Goal: Task Accomplishment & Management: Manage account settings

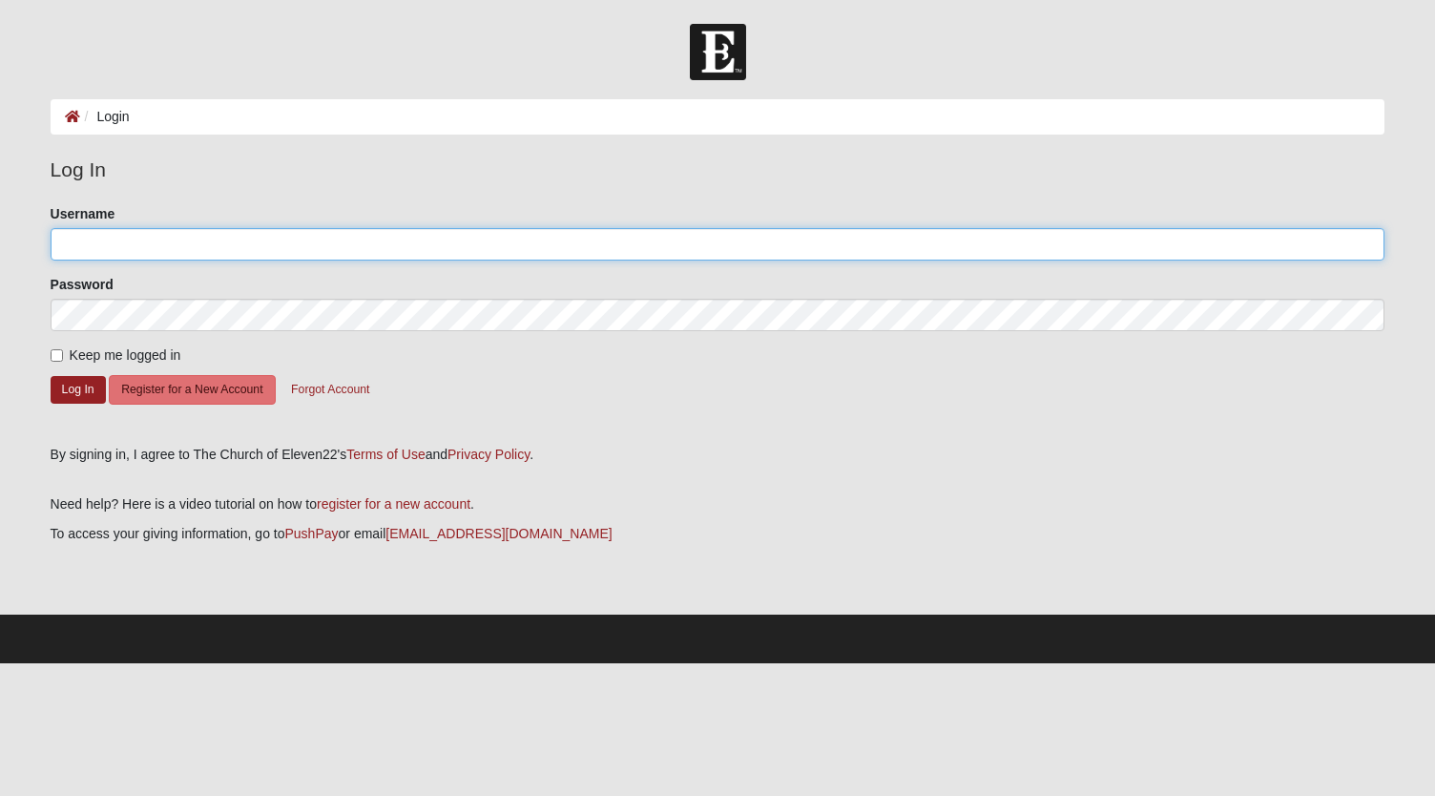
click at [339, 243] on input "Username" at bounding box center [718, 244] width 1335 height 32
type input "[PERSON_NAME][EMAIL_ADDRESS][DOMAIN_NAME]"
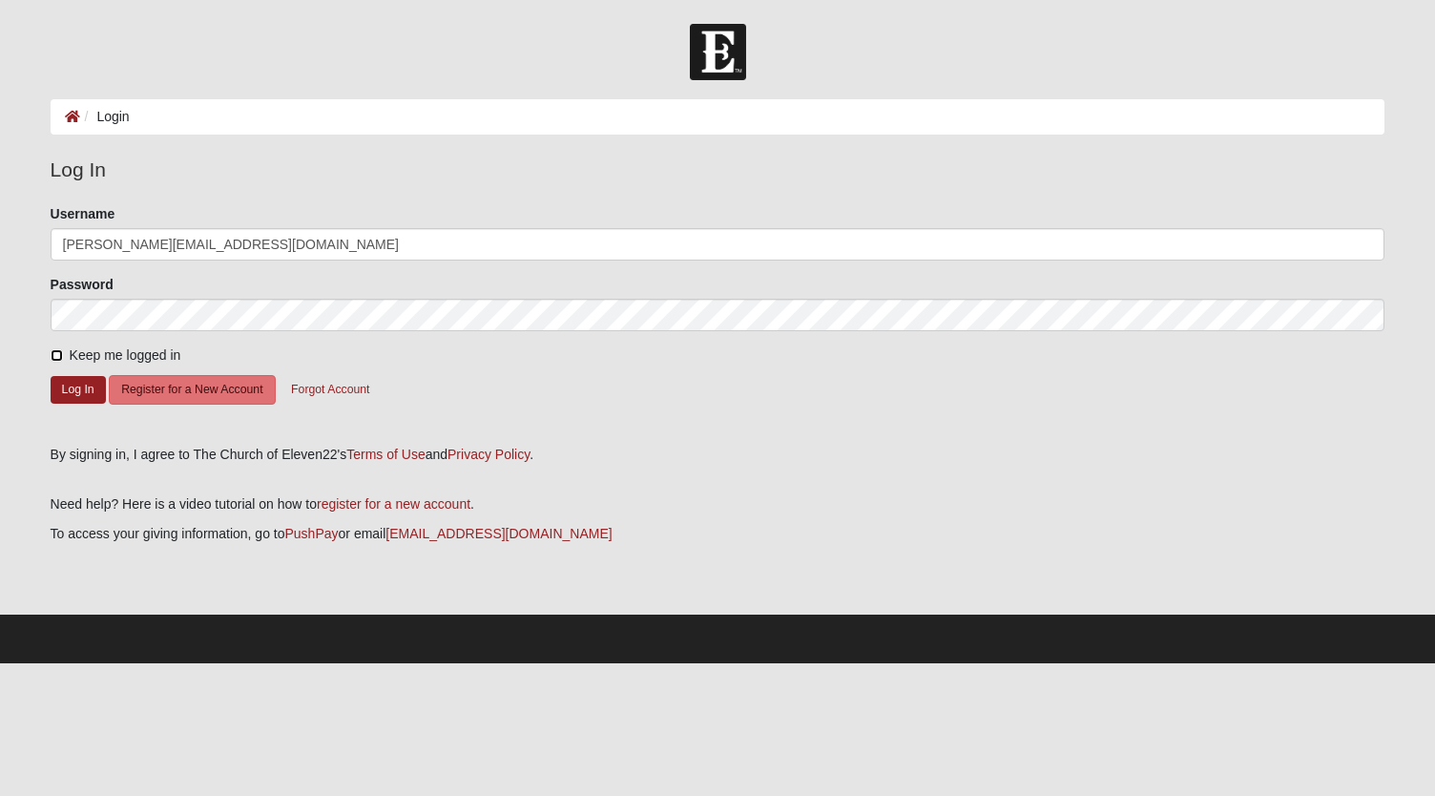
click at [55, 358] on input "Keep me logged in" at bounding box center [57, 355] width 12 height 12
checkbox input "true"
click at [80, 382] on button "Log In" at bounding box center [78, 390] width 55 height 28
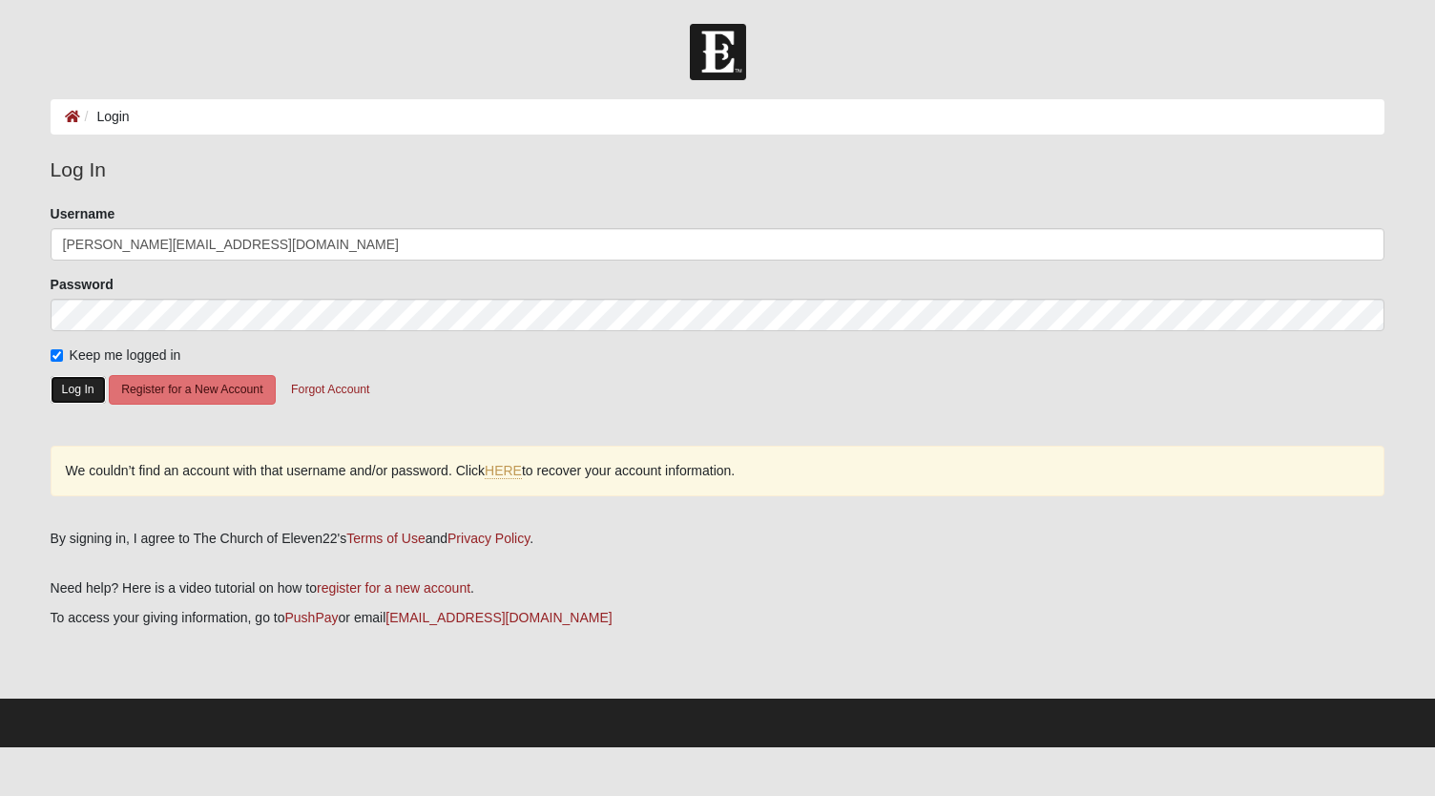
click at [78, 390] on button "Log In" at bounding box center [78, 390] width 55 height 28
click at [88, 387] on button "Log In" at bounding box center [78, 390] width 55 height 28
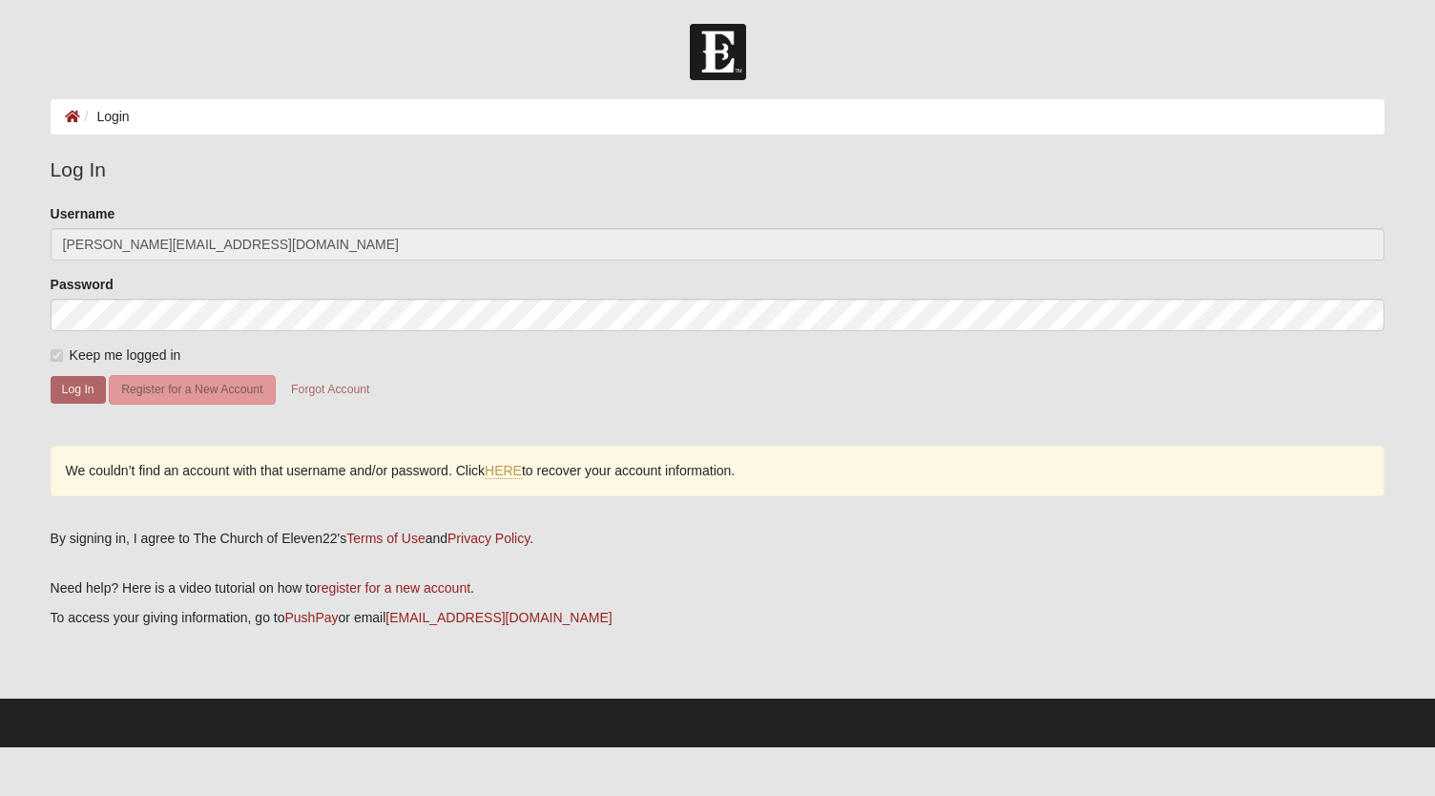
click at [88, 387] on button "Log In" at bounding box center [78, 390] width 55 height 28
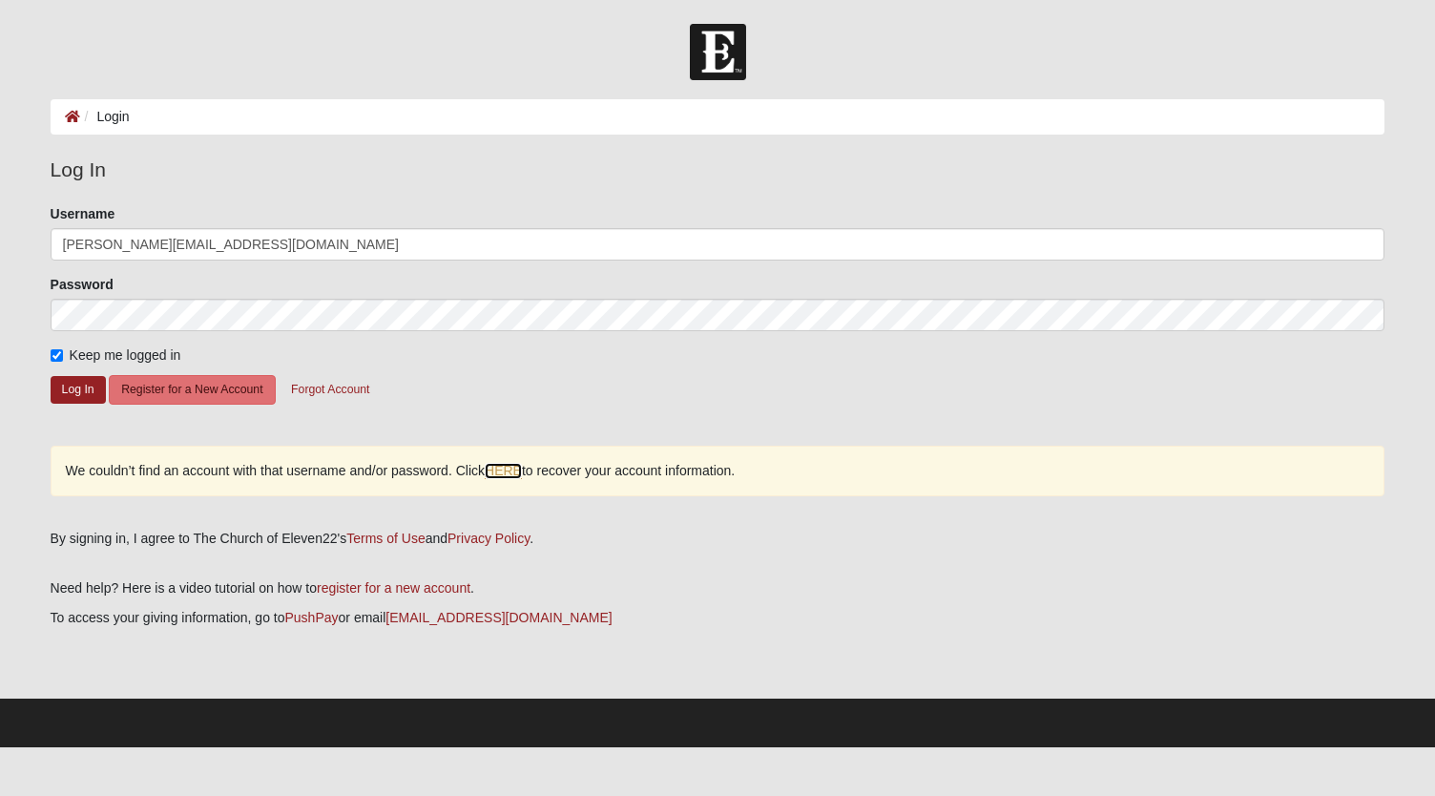
click at [518, 470] on link "HERE" at bounding box center [503, 471] width 37 height 16
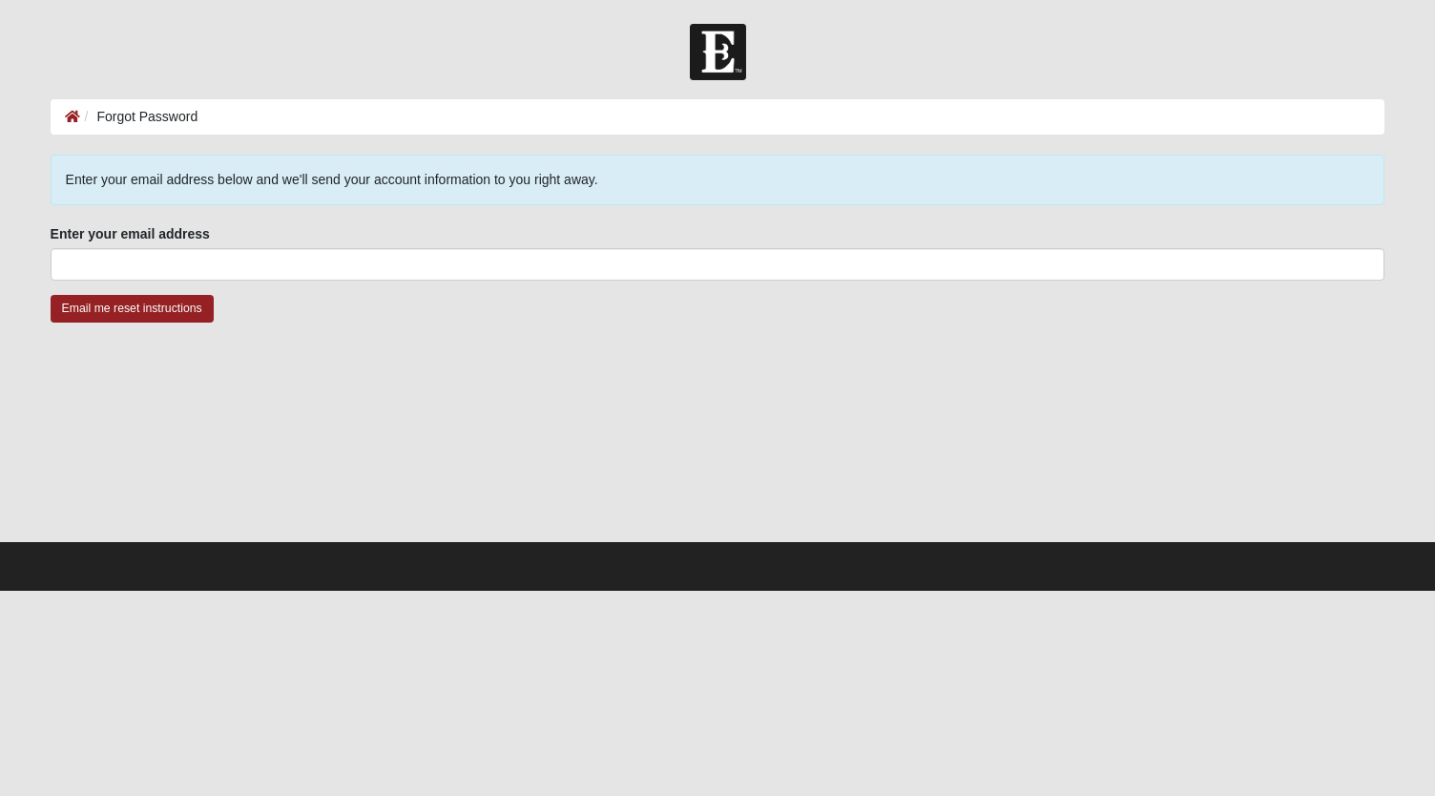
click at [332, 284] on fieldset "Enter your email address Enter your email address is required." at bounding box center [718, 259] width 1335 height 71
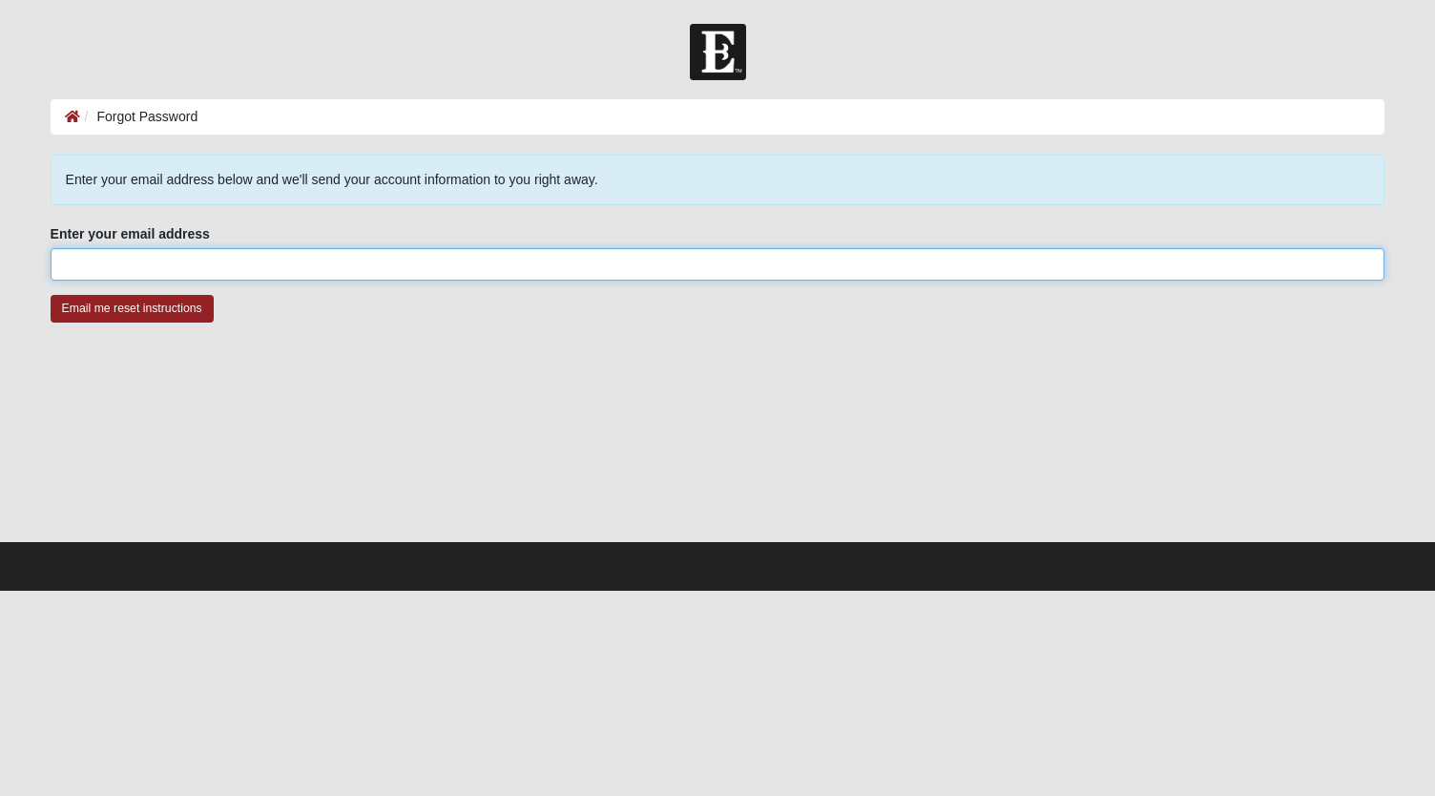
click at [334, 272] on input "Enter your email address" at bounding box center [718, 264] width 1335 height 32
type input "[PERSON_NAME][EMAIL_ADDRESS][DOMAIN_NAME]"
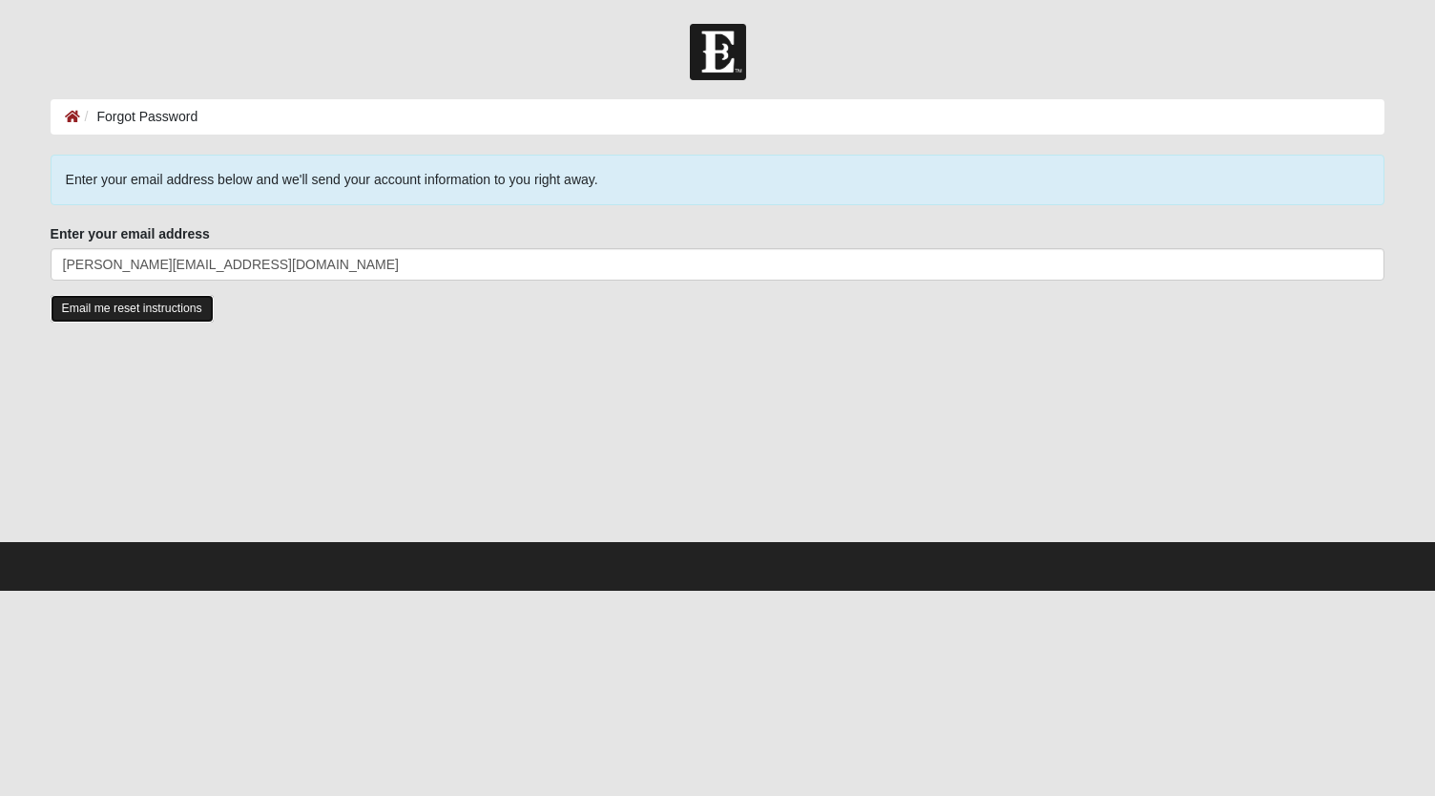
click at [149, 310] on input "Email me reset instructions" at bounding box center [132, 309] width 163 height 28
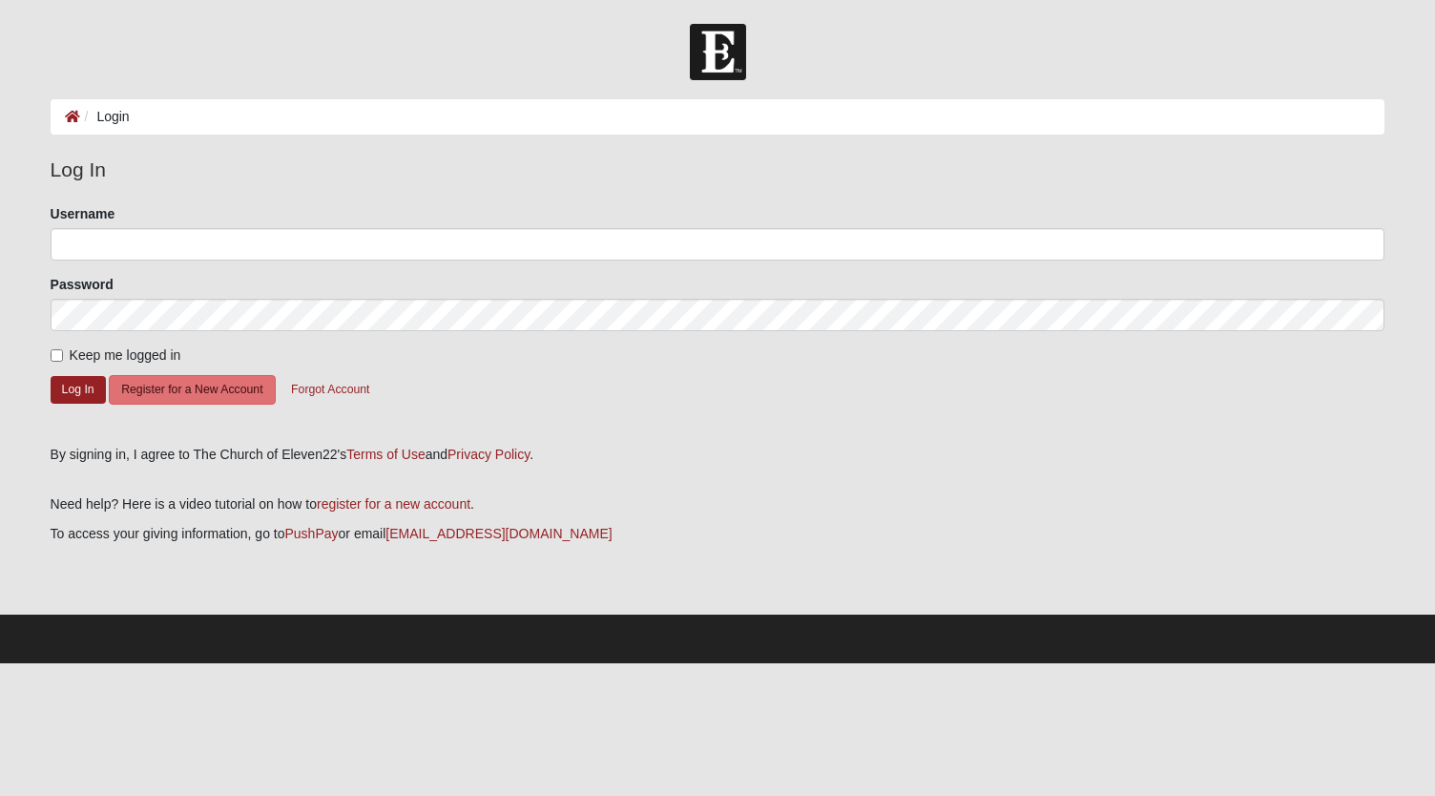
click at [100, 110] on li "Login" at bounding box center [105, 117] width 50 height 20
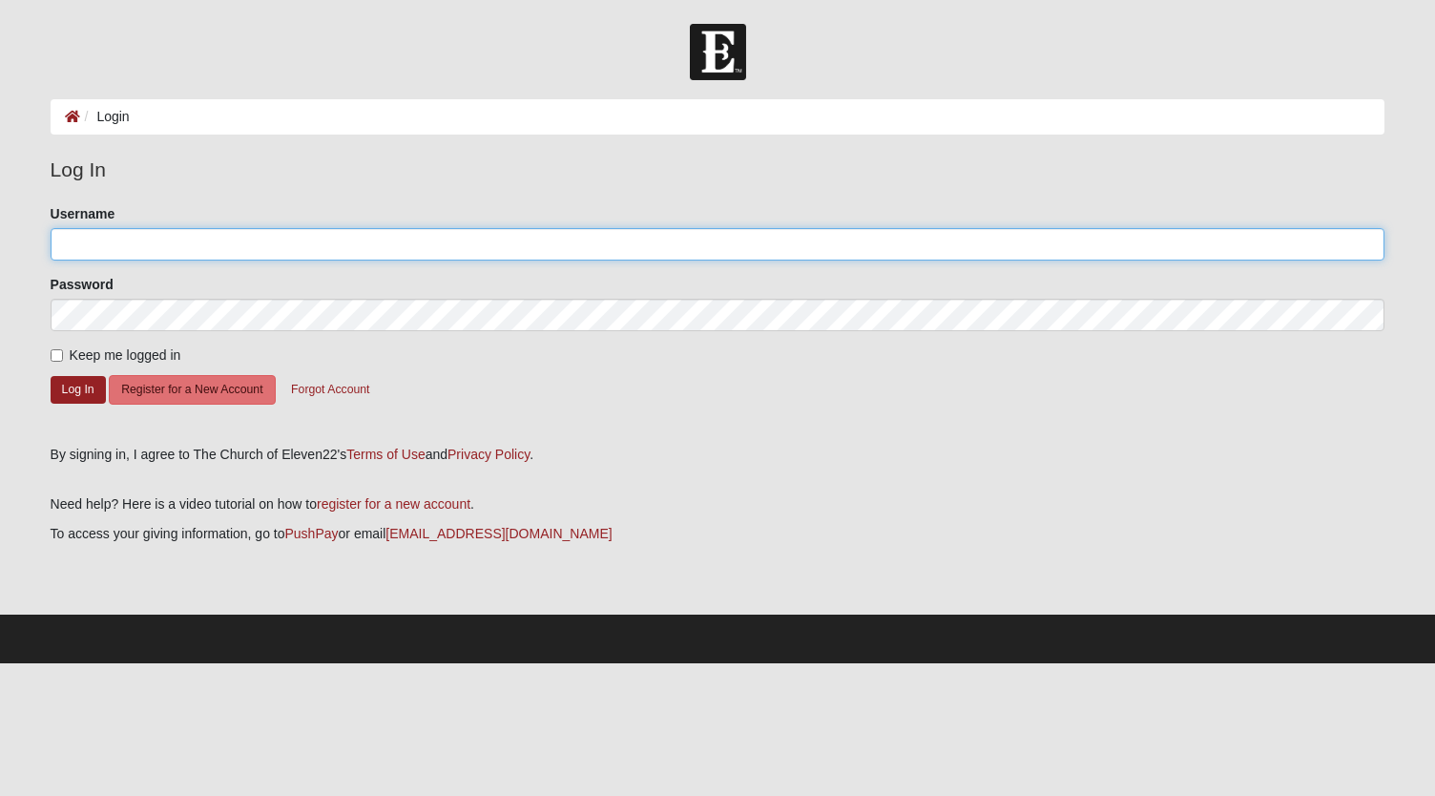
click at [113, 243] on input "Username" at bounding box center [718, 244] width 1335 height 32
type input "[PERSON_NAME][EMAIL_ADDRESS][DOMAIN_NAME]"
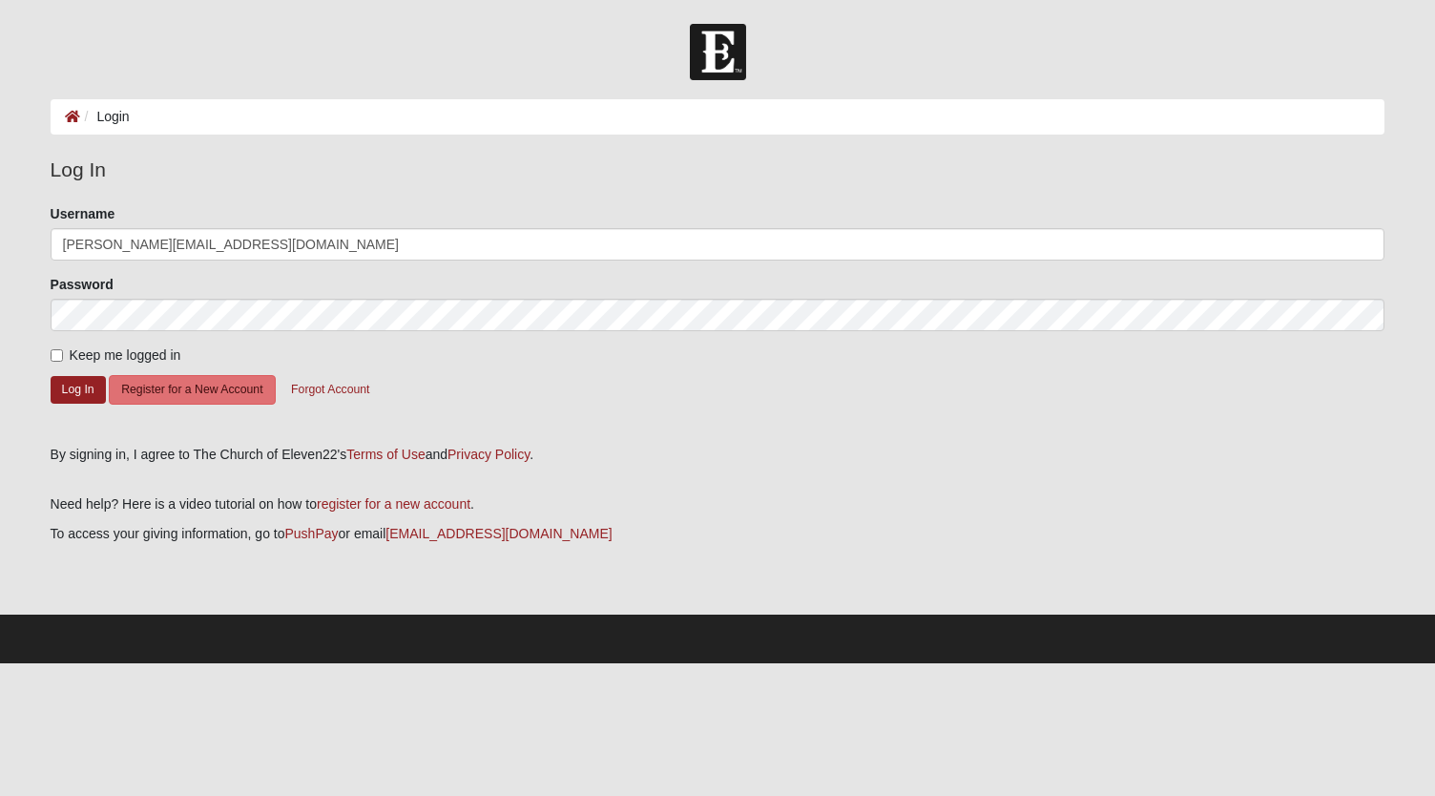
click at [217, 239] on input "[PERSON_NAME][EMAIL_ADDRESS][DOMAIN_NAME]" at bounding box center [718, 244] width 1335 height 32
